Goal: Find specific page/section: Find specific page/section

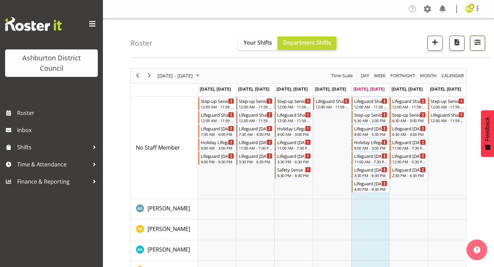
click at [474, 40] on span "button" at bounding box center [477, 42] width 9 height 9
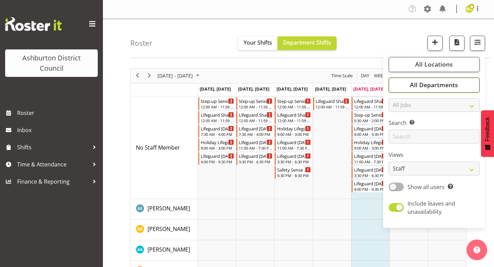
click at [434, 82] on span "All Departments" at bounding box center [434, 85] width 48 height 8
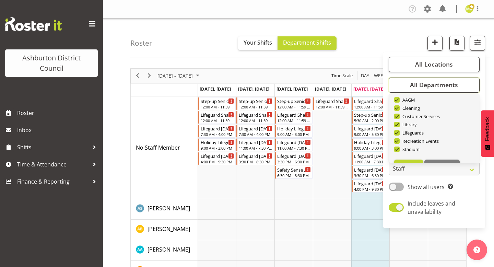
scroll to position [33, 0]
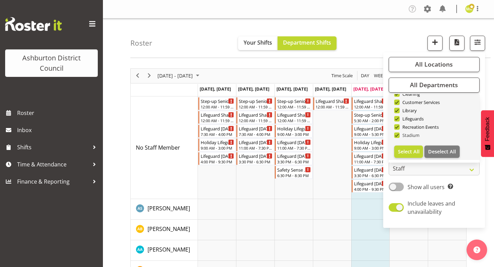
click at [399, 135] on span at bounding box center [396, 134] width 5 height 5
click at [399, 135] on input "Stadium" at bounding box center [396, 135] width 4 height 4
checkbox input "false"
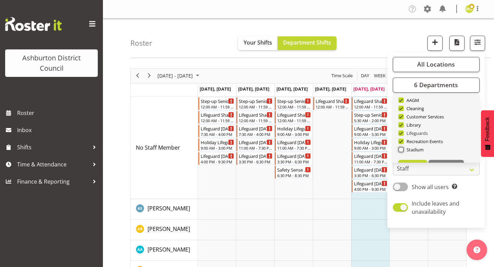
scroll to position [14, 0]
click at [401, 106] on span at bounding box center [400, 104] width 5 height 5
click at [401, 106] on input "AAGM" at bounding box center [400, 104] width 4 height 4
checkbox input "false"
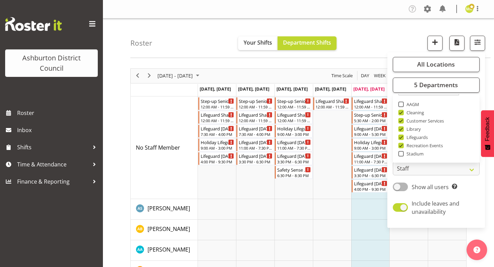
click at [402, 113] on span at bounding box center [400, 112] width 5 height 5
click at [402, 113] on input "Cleaning" at bounding box center [400, 112] width 4 height 4
checkbox input "false"
click at [401, 144] on span at bounding box center [400, 145] width 5 height 5
click at [401, 144] on input "Recreation Events" at bounding box center [400, 145] width 4 height 4
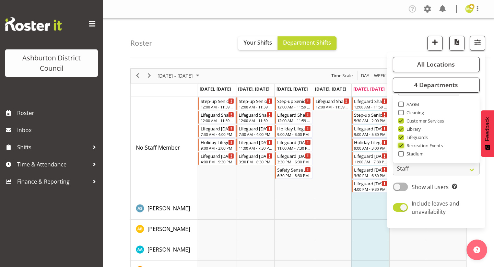
checkbox input "false"
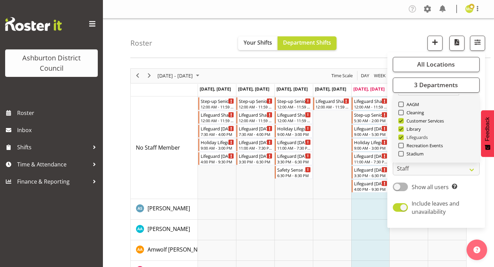
click at [402, 137] on span at bounding box center [400, 137] width 5 height 5
click at [402, 137] on input "Lifeguards" at bounding box center [400, 137] width 4 height 4
checkbox input "false"
click at [402, 129] on span at bounding box center [400, 128] width 5 height 5
click at [402, 129] on input "Library" at bounding box center [400, 129] width 4 height 4
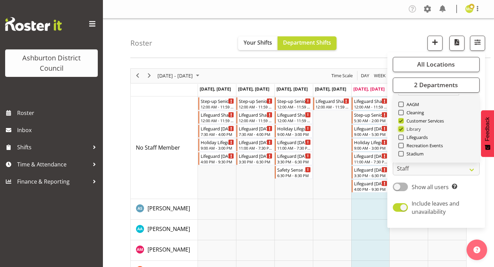
checkbox input "false"
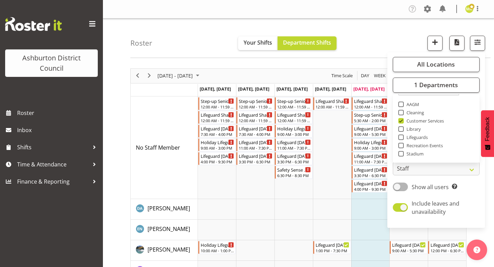
click at [120, 173] on div "Roster Your Shifts Department Shifts All Locations [GEOGRAPHIC_DATA] [GEOGRAPHI…" at bounding box center [298, 246] width 391 height 454
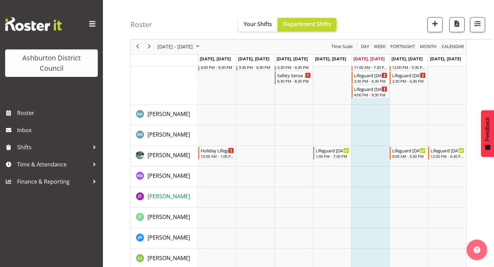
scroll to position [94, 0]
click at [167, 198] on span "[PERSON_NAME]" at bounding box center [169, 197] width 43 height 8
